Goal: Information Seeking & Learning: Stay updated

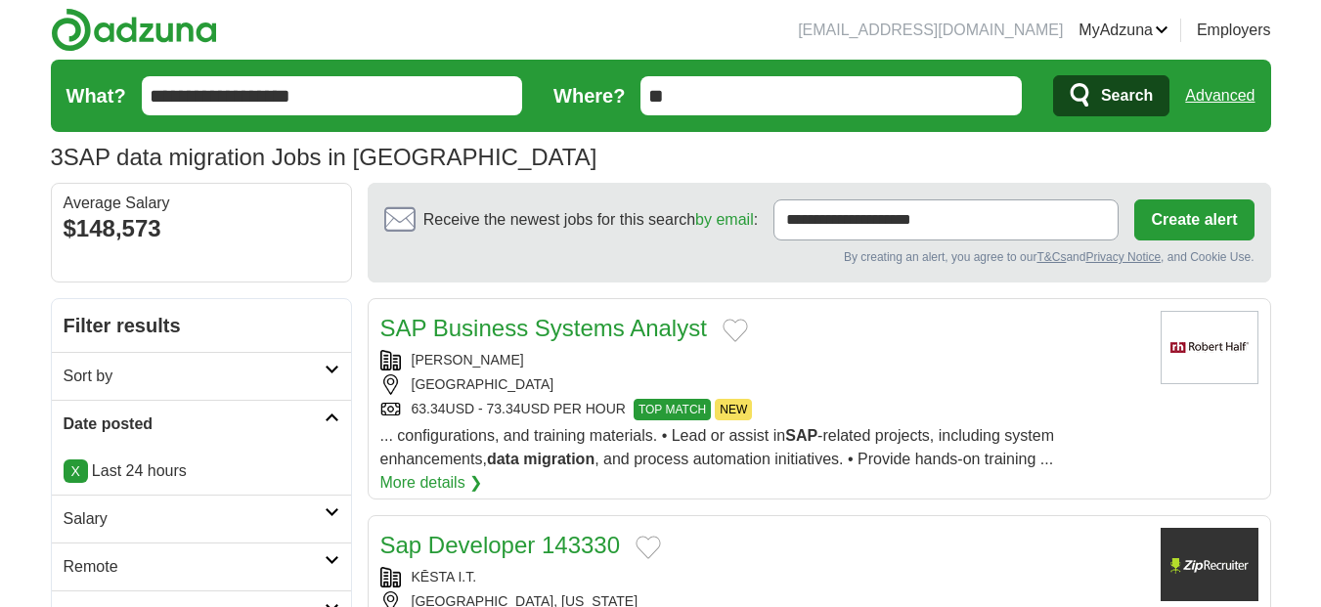
click at [1123, 105] on span "Search" at bounding box center [1127, 95] width 52 height 39
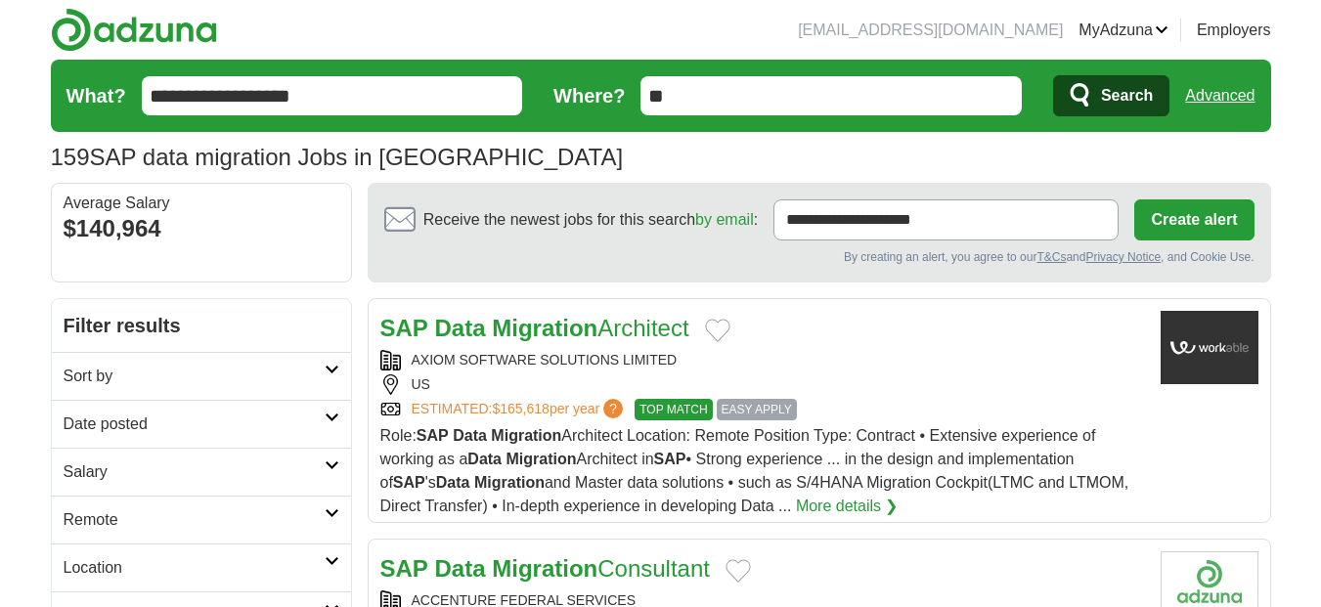
click at [325, 414] on icon at bounding box center [332, 418] width 15 height 10
click at [154, 476] on link "Last 24 hours" at bounding box center [202, 471] width 276 height 23
